Goal: Transaction & Acquisition: Book appointment/travel/reservation

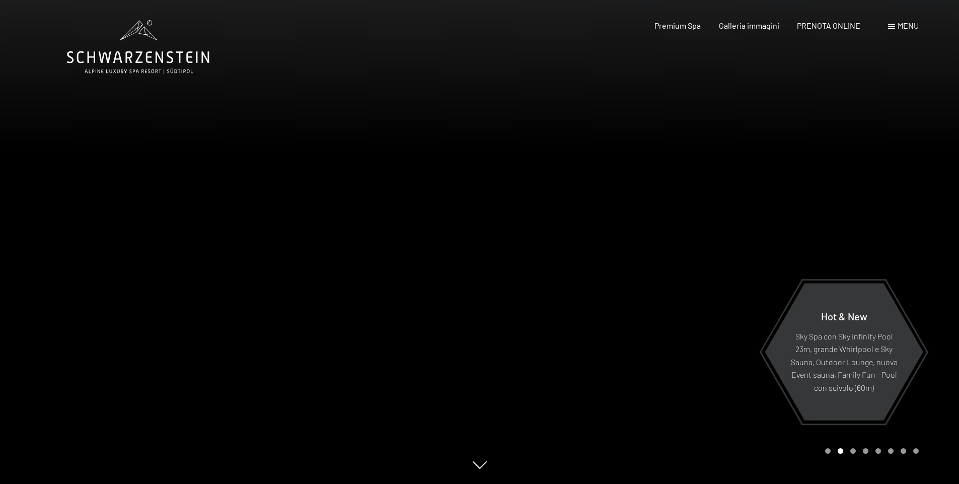
click at [687, 31] on div "Prenotazione Richiesta Premium Spa Galleria immagini PRENOTA ONLINE Menu DE IT …" at bounding box center [769, 25] width 300 height 11
click at [687, 27] on span "Premium Spa" at bounding box center [678, 24] width 46 height 10
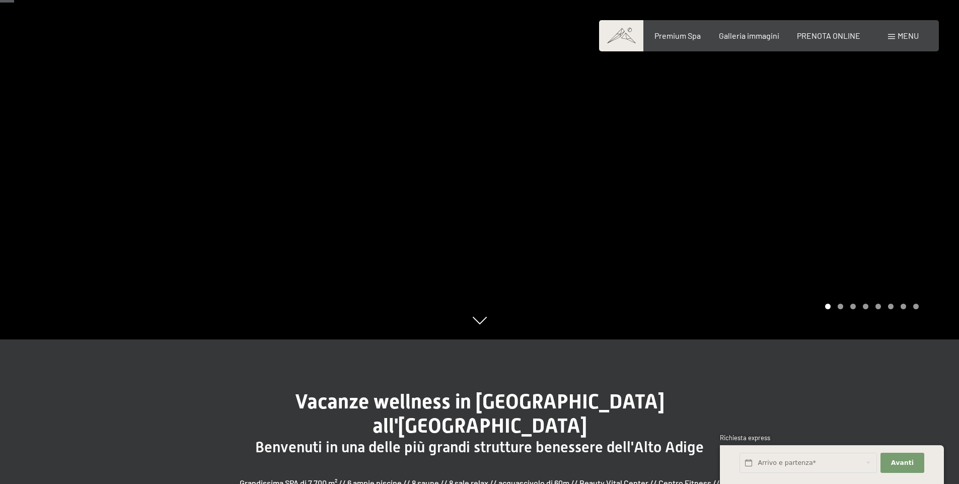
scroll to position [50, 0]
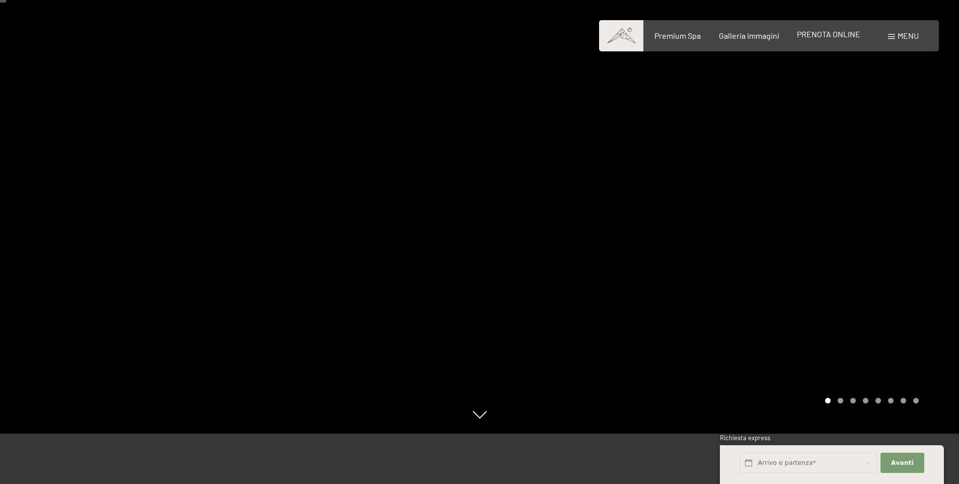
click at [813, 34] on span "PRENOTA ONLINE" at bounding box center [828, 34] width 63 height 10
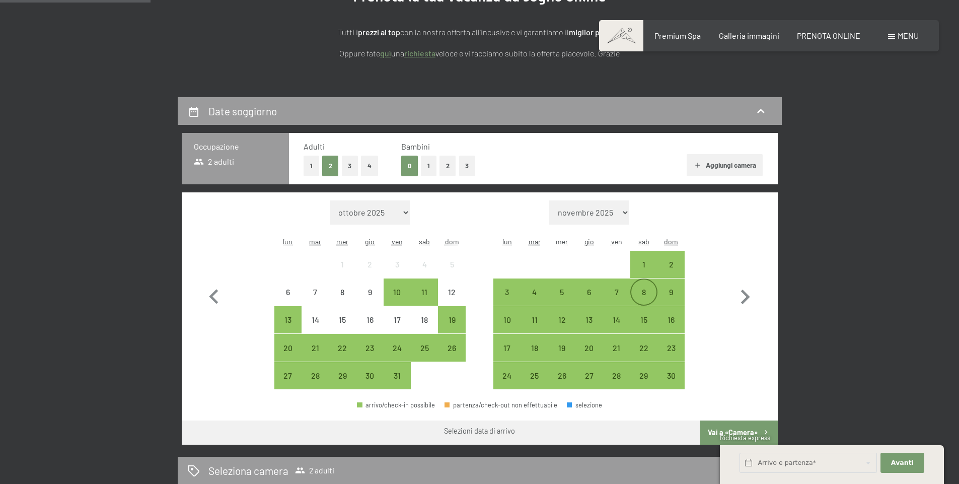
click at [640, 289] on div "8" at bounding box center [644, 300] width 25 height 25
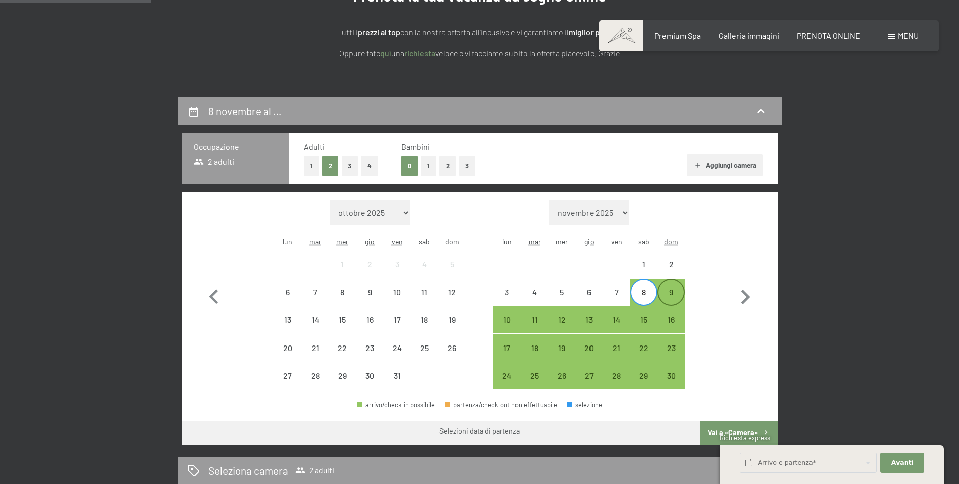
click at [664, 289] on div "9" at bounding box center [671, 300] width 25 height 25
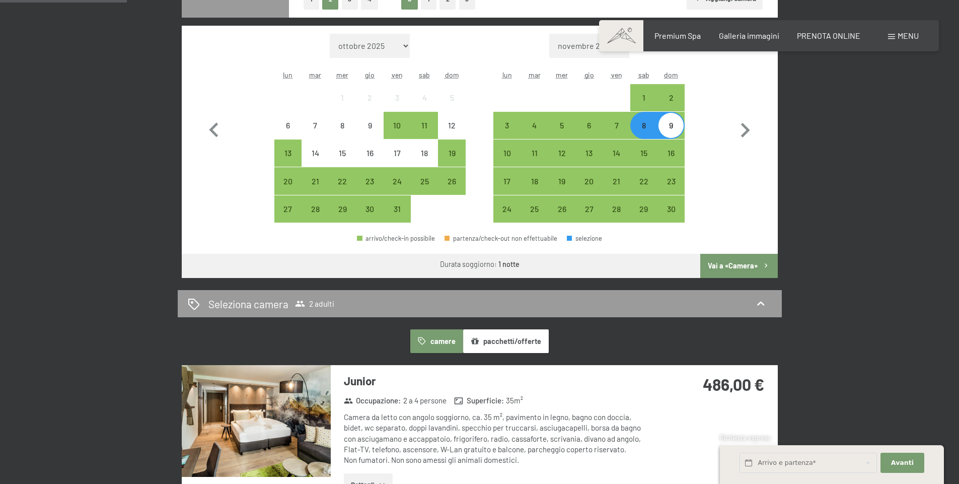
scroll to position [453, 0]
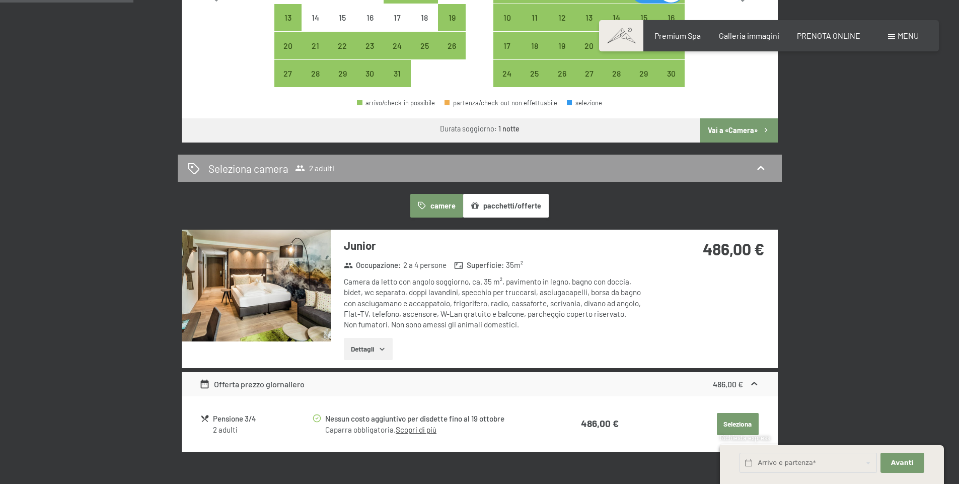
click at [286, 301] on img at bounding box center [256, 286] width 149 height 112
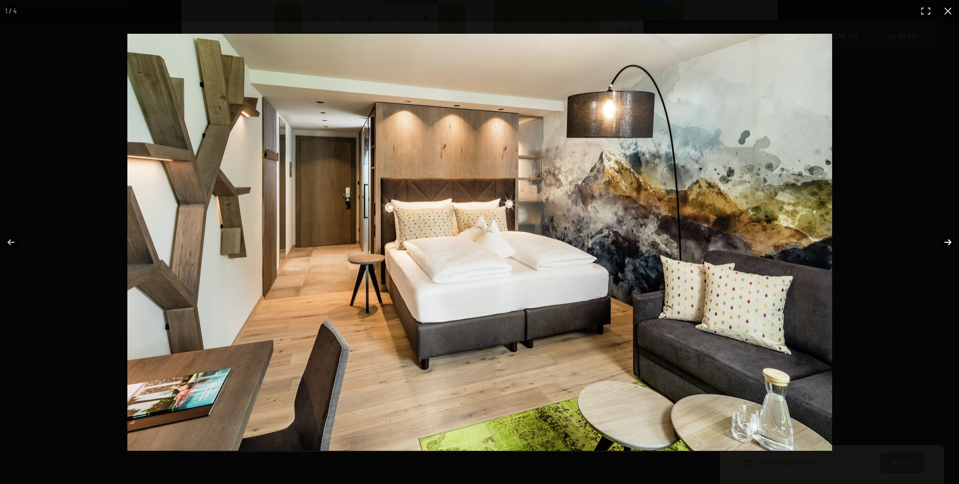
click at [951, 242] on button "button" at bounding box center [941, 242] width 35 height 50
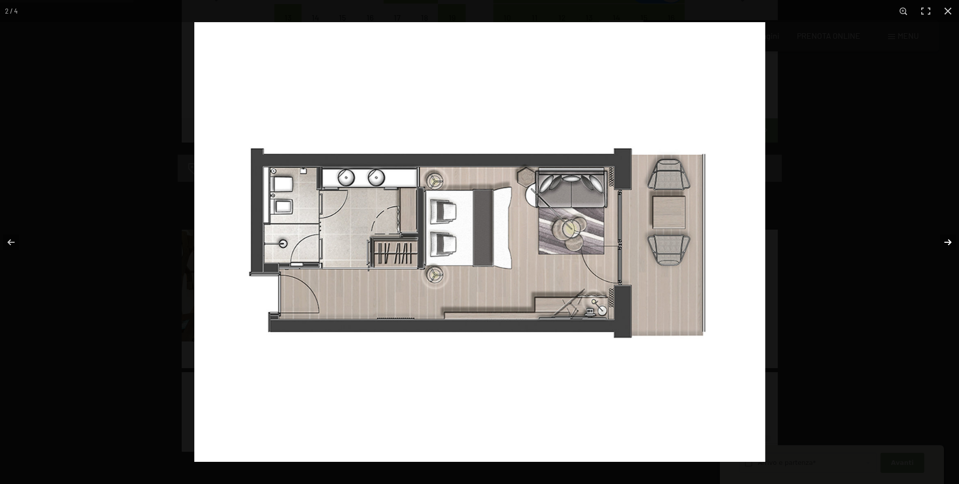
click at [951, 242] on button "button" at bounding box center [941, 242] width 35 height 50
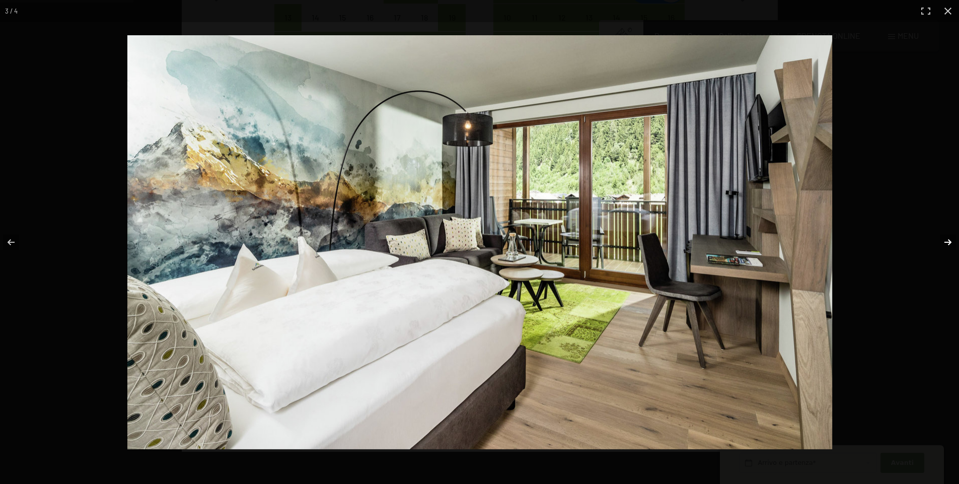
click at [951, 242] on button "button" at bounding box center [941, 242] width 35 height 50
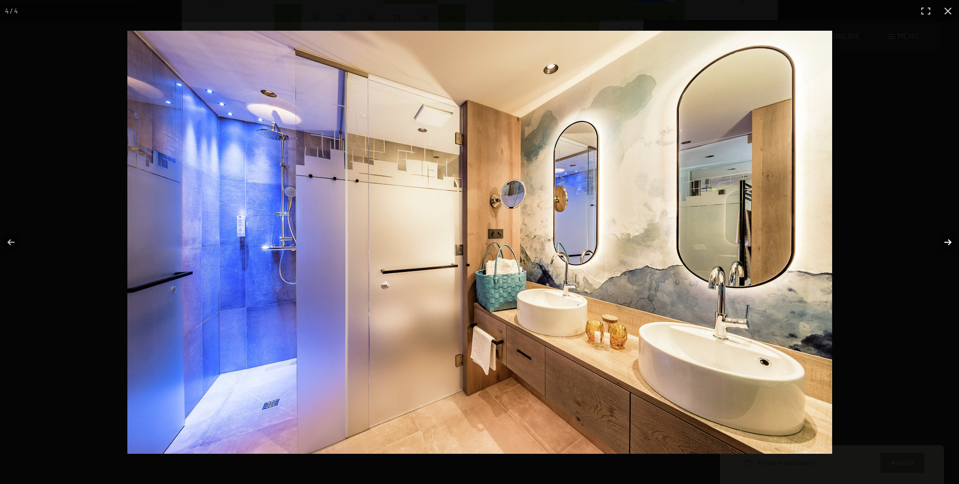
click at [951, 242] on button "button" at bounding box center [941, 242] width 35 height 50
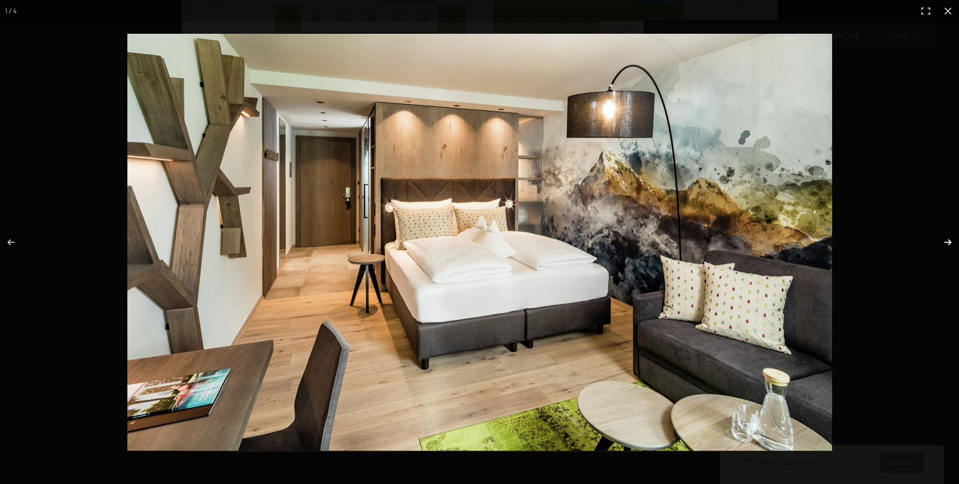
click at [951, 242] on button "button" at bounding box center [941, 242] width 35 height 50
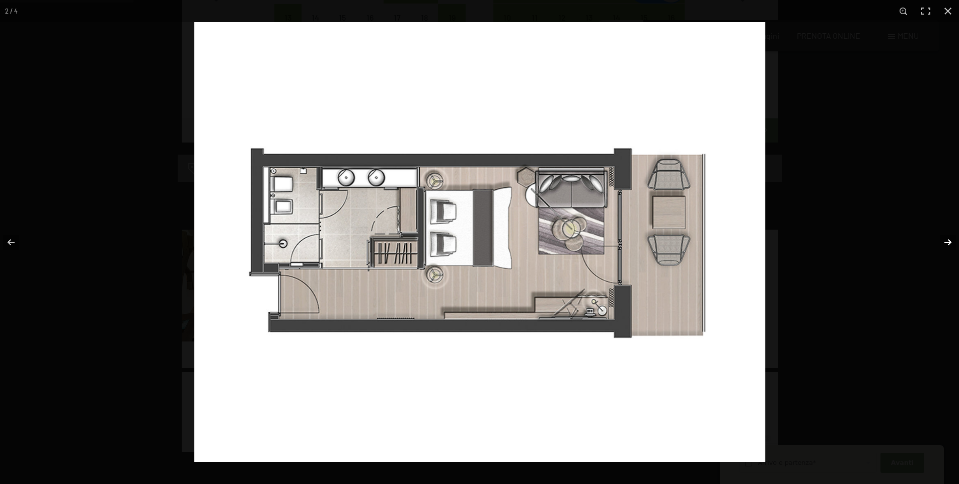
click at [951, 242] on button "button" at bounding box center [941, 242] width 35 height 50
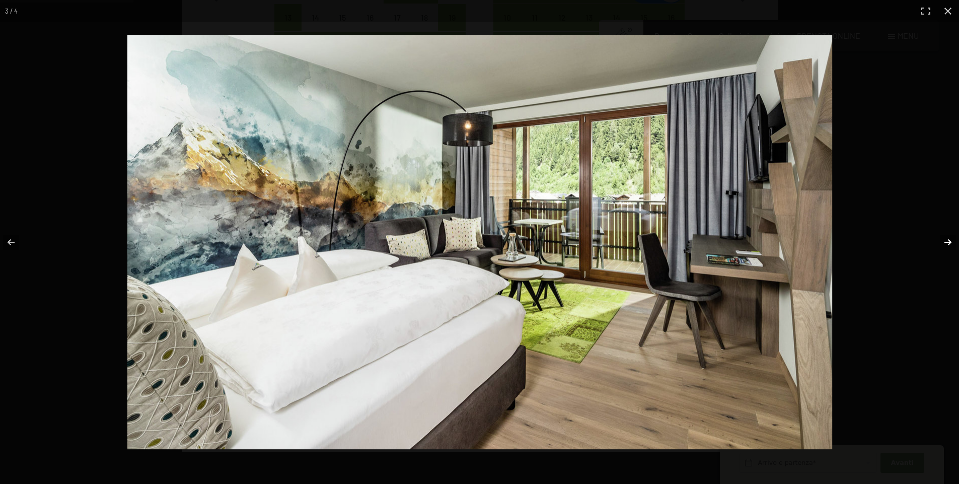
click at [951, 242] on button "button" at bounding box center [941, 242] width 35 height 50
